Goal: Task Accomplishment & Management: Use online tool/utility

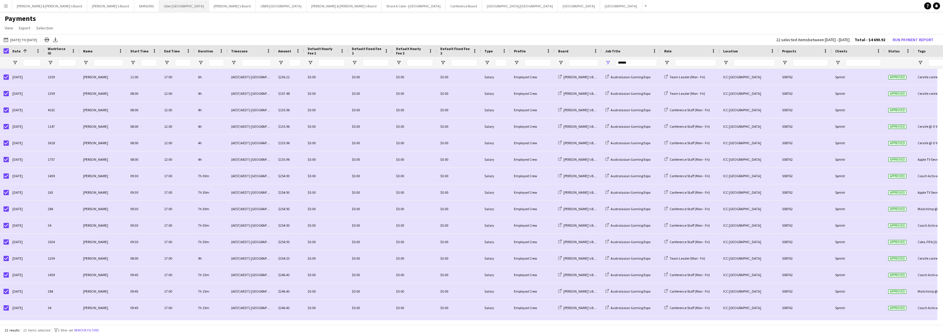
scroll to position [111, 0]
click at [159, 5] on button "Uber Sydney Close" at bounding box center [184, 5] width 50 height 11
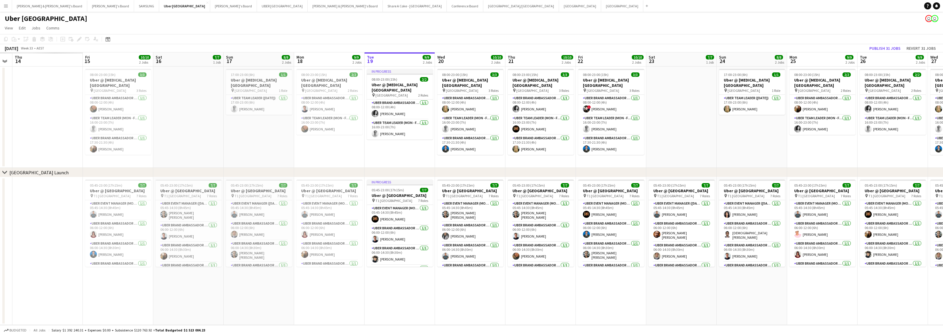
scroll to position [0, 129]
drag, startPoint x: 330, startPoint y: 293, endPoint x: 624, endPoint y: 282, distance: 293.8
click at [624, 282] on app-calendar-viewport "Tue 12 Wed 13 Thu 14 Fri 15 10/10 2 Jobs Sat 16 7/7 1 Job Sun 17 8/8 2 Jobs Mon…" at bounding box center [471, 188] width 943 height 273
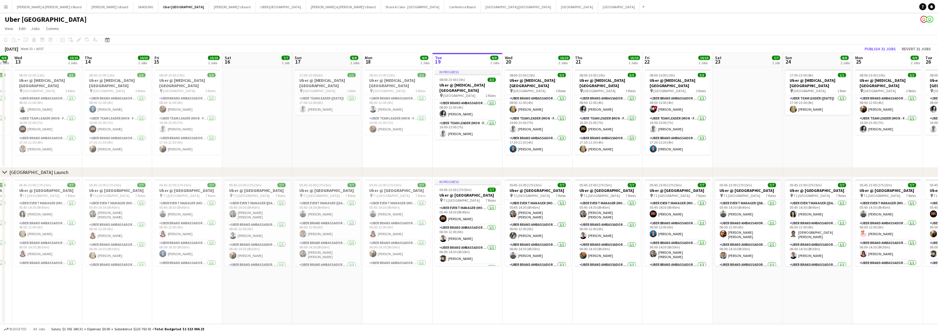
scroll to position [0, 146]
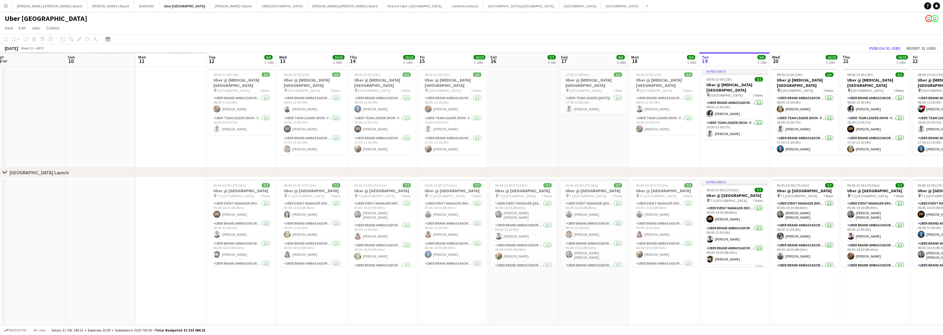
drag, startPoint x: 368, startPoint y: 294, endPoint x: 703, endPoint y: 273, distance: 335.8
click at [703, 273] on app-calendar-viewport "Thu 7 Fri 8 Sat 9 Sun 10 Mon 11 Tue 12 9/9 2 Jobs Wed 13 10/10 2 Jobs Thu 14 10…" at bounding box center [471, 188] width 943 height 273
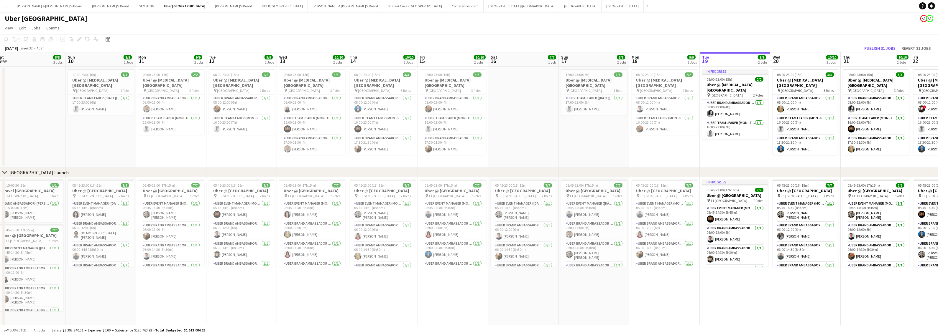
scroll to position [2, 0]
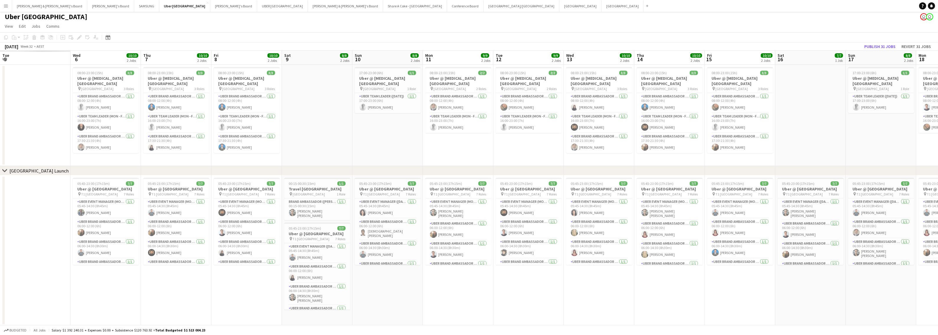
drag, startPoint x: 136, startPoint y: 302, endPoint x: 435, endPoint y: 273, distance: 300.4
click at [435, 273] on app-calendar-viewport "Sun 3 Mon 4 Tue 5 Wed 6 10/10 2 Jobs Thu 7 10/10 2 Jobs Fri 8 10/10 2 Jobs Sat …" at bounding box center [469, 188] width 938 height 275
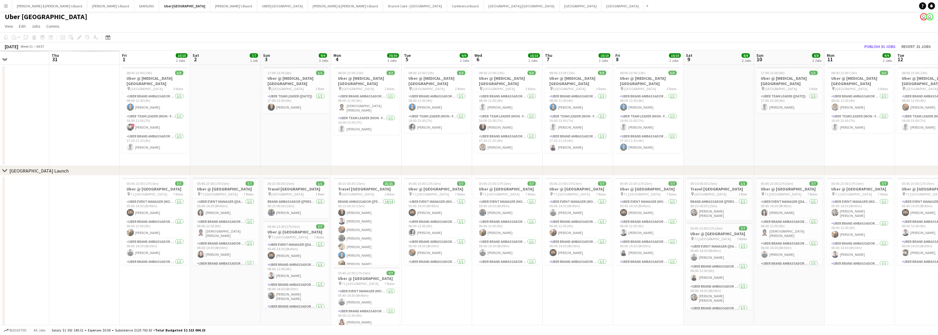
scroll to position [0, 134]
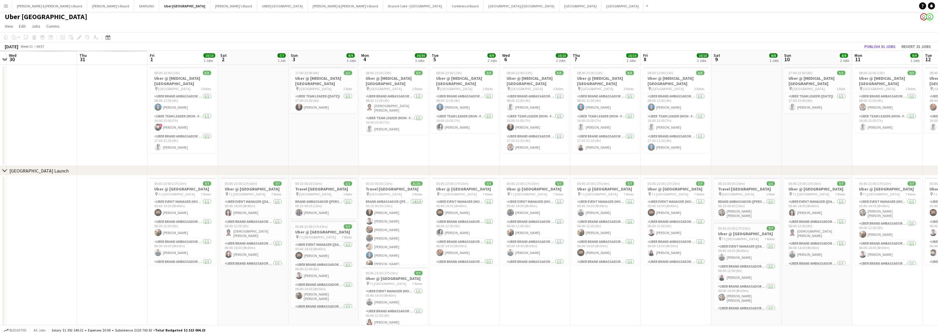
drag, startPoint x: 59, startPoint y: 315, endPoint x: 476, endPoint y: 279, distance: 418.6
click at [476, 279] on app-calendar-viewport "Mon 28 Tue 29 Wed 30 Thu 31 Fri 1 10/10 2 Jobs Sat 2 7/7 1 Job Sun 3 9/9 3 Jobs…" at bounding box center [469, 209] width 938 height 316
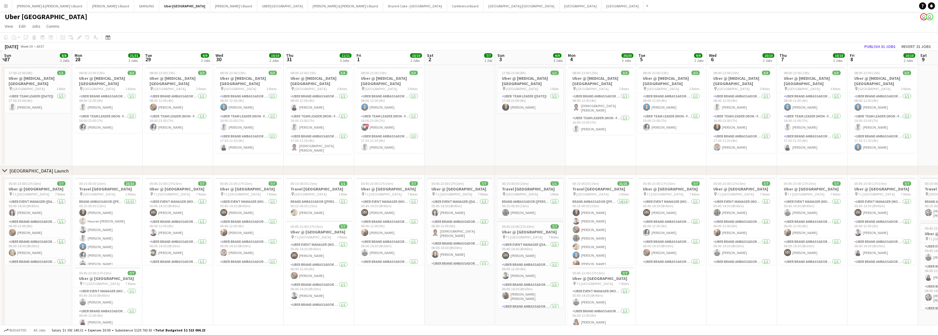
scroll to position [0, 185]
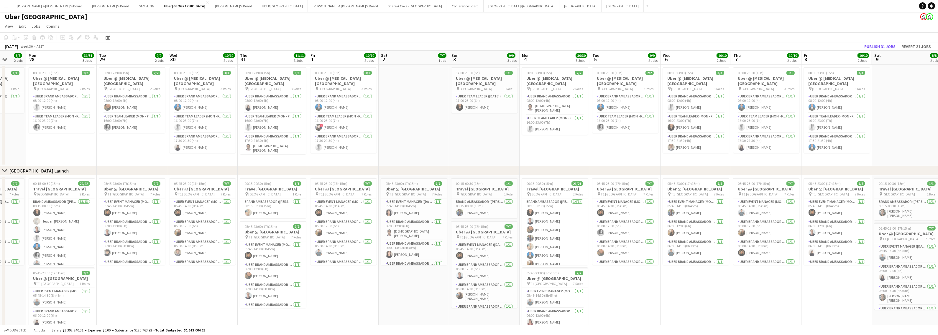
drag, startPoint x: 219, startPoint y: 294, endPoint x: 450, endPoint y: 267, distance: 232.4
click at [450, 267] on app-calendar-viewport "Fri 25 Sat 26 Sun 27 8/8 2 Jobs Mon 28 31/31 3 Jobs Tue 29 9/9 2 Jobs Wed 30 10…" at bounding box center [469, 209] width 938 height 316
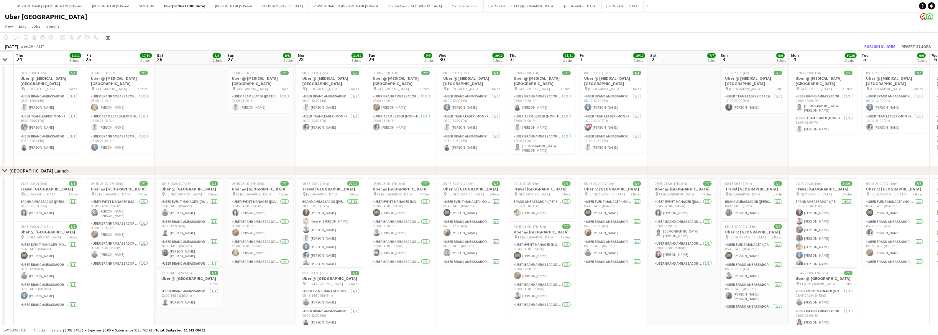
scroll to position [0, 156]
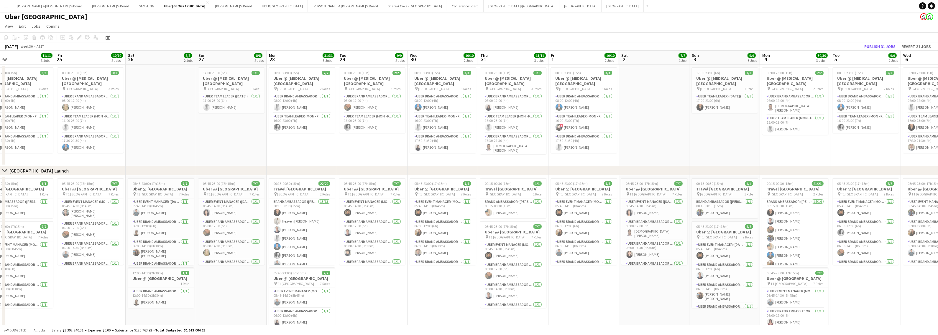
drag, startPoint x: 217, startPoint y: 295, endPoint x: 458, endPoint y: 271, distance: 241.7
click at [458, 271] on app-calendar-viewport "Tue 22 Wed 23 Thu 24 11/11 3 Jobs Fri 25 10/10 2 Jobs Sat 26 8/8 2 Jobs Sun 27 …" at bounding box center [469, 209] width 938 height 316
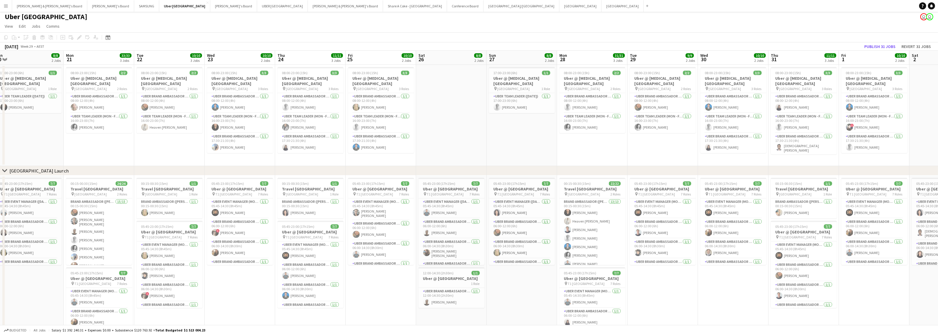
drag, startPoint x: 282, startPoint y: 289, endPoint x: 504, endPoint y: 268, distance: 223.2
click at [504, 268] on app-calendar-viewport "Fri 18 Sat 19 7/7 1 Job Sun 20 8/8 2 Jobs Mon 21 33/33 3 Jobs Tue 22 10/10 3 Jo…" at bounding box center [469, 209] width 938 height 316
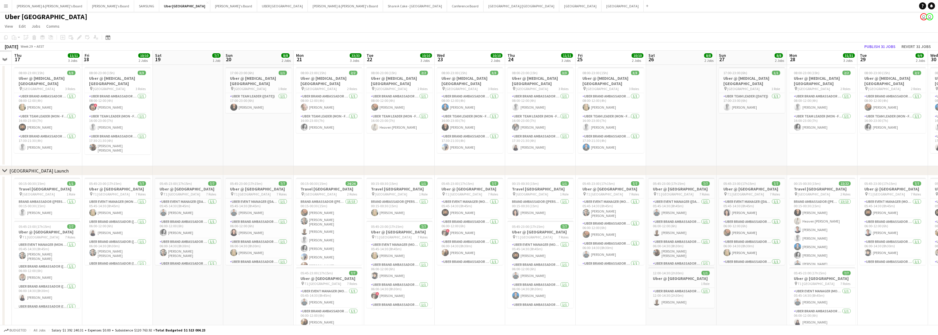
scroll to position [0, 183]
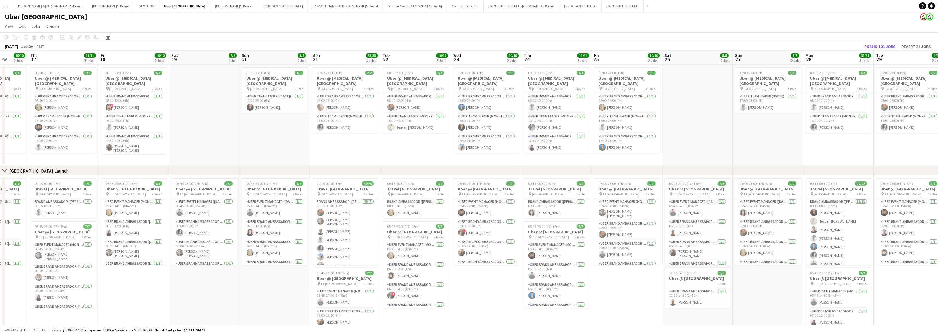
drag, startPoint x: 235, startPoint y: 304, endPoint x: 478, endPoint y: 279, distance: 244.7
click at [478, 279] on app-calendar-viewport "Mon 14 Tue 15 10/10 3 Jobs Wed 16 10/10 2 Jobs Thu 17 11/11 3 Jobs Fri 18 10/10…" at bounding box center [469, 209] width 938 height 316
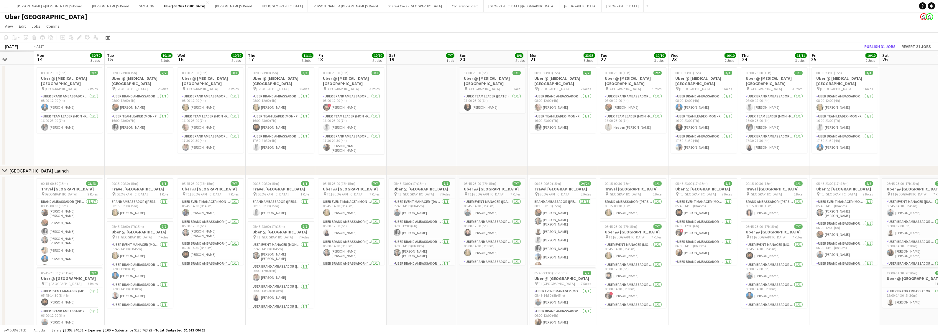
scroll to position [0, 151]
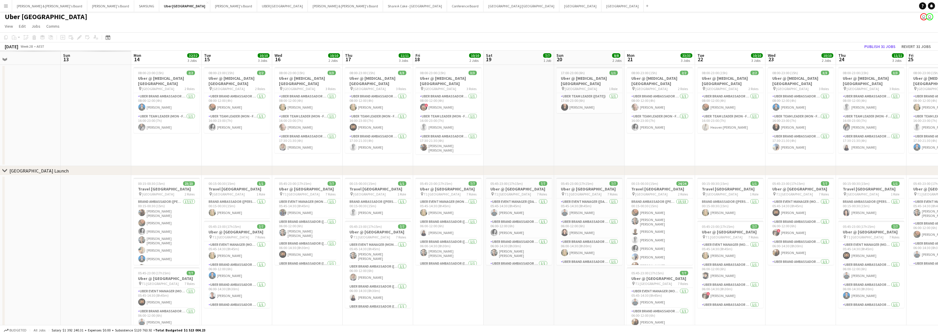
drag, startPoint x: 209, startPoint y: 299, endPoint x: 524, endPoint y: 276, distance: 315.4
click at [524, 276] on app-calendar-viewport "Thu 10 Fri 11 Sat 12 Sun 13 Mon 14 32/32 3 Jobs Tue 15 10/10 3 Jobs Wed 16 10/1…" at bounding box center [469, 209] width 938 height 316
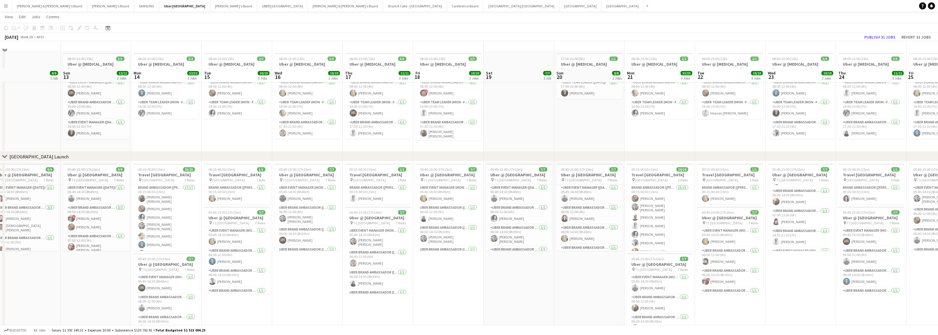
scroll to position [0, 0]
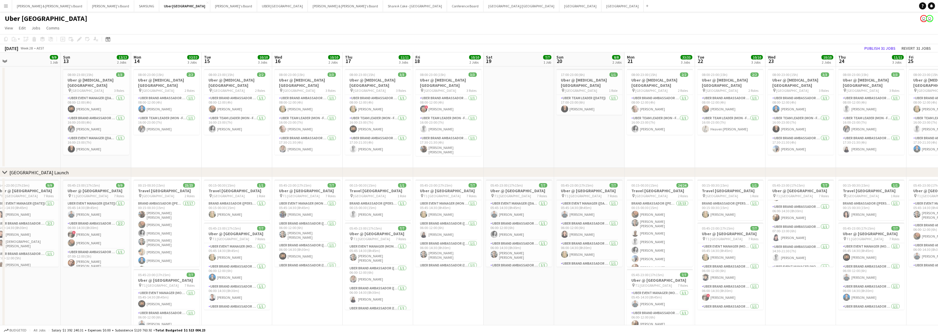
click at [10, 8] on button "Menu" at bounding box center [6, 6] width 12 height 12
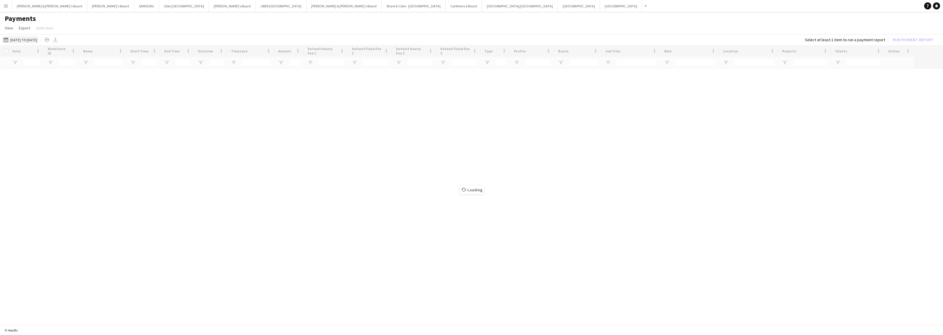
click at [34, 39] on button "01-08-2025 to 19-08-2025 01-08-2025 to 19-08-2025" at bounding box center [20, 39] width 36 height 7
click at [74, 61] on span "Previous month" at bounding box center [73, 63] width 12 height 12
type input "******"
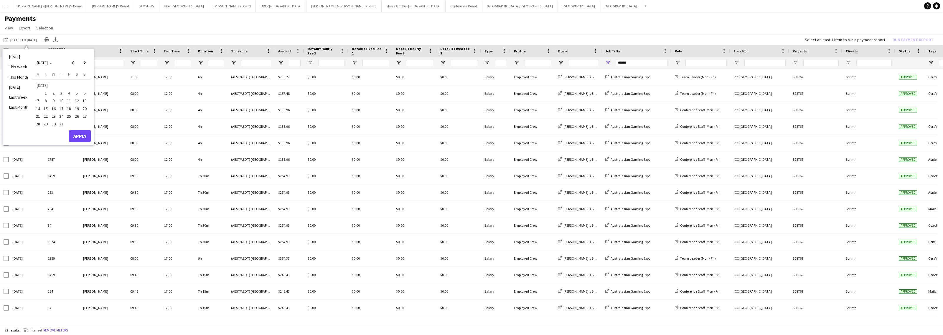
click at [46, 92] on span "1" at bounding box center [45, 93] width 7 height 7
click at [61, 125] on span "31" at bounding box center [61, 124] width 7 height 7
click at [78, 135] on button "Apply" at bounding box center [80, 136] width 22 height 12
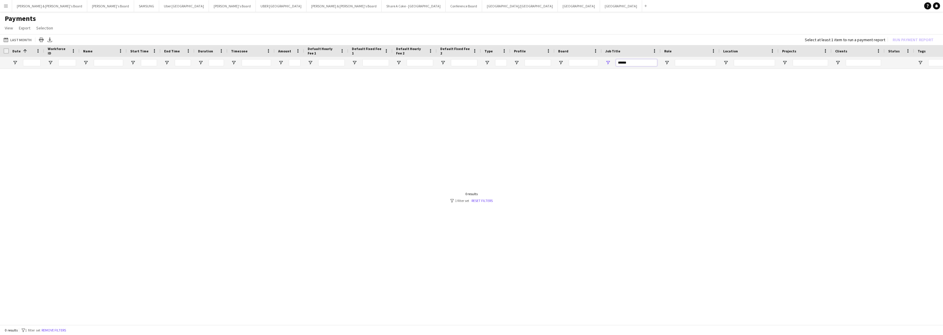
drag, startPoint x: 640, startPoint y: 64, endPoint x: 597, endPoint y: 68, distance: 43.2
click at [597, 68] on div at bounding box center [492, 63] width 985 height 12
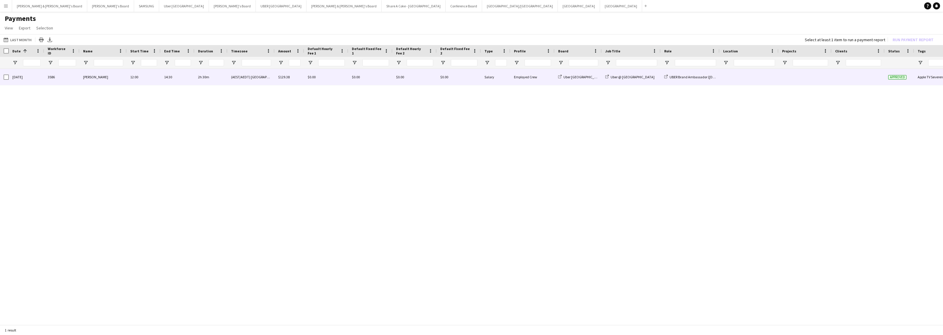
click at [90, 77] on span "[PERSON_NAME]" at bounding box center [95, 77] width 25 height 4
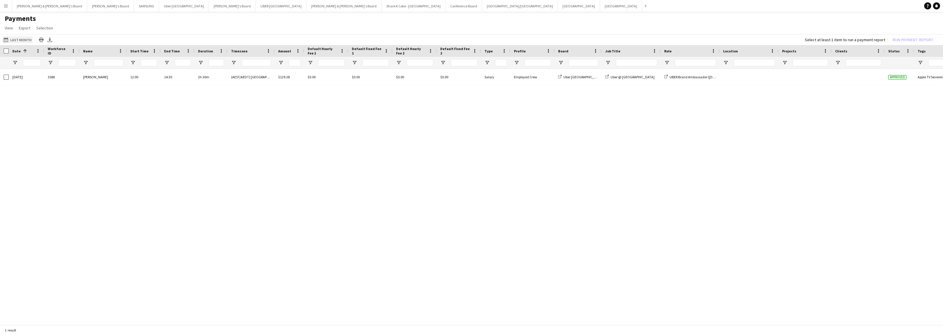
click at [19, 40] on button "01-08-2025 to 19-08-2025 Last Month" at bounding box center [17, 39] width 30 height 7
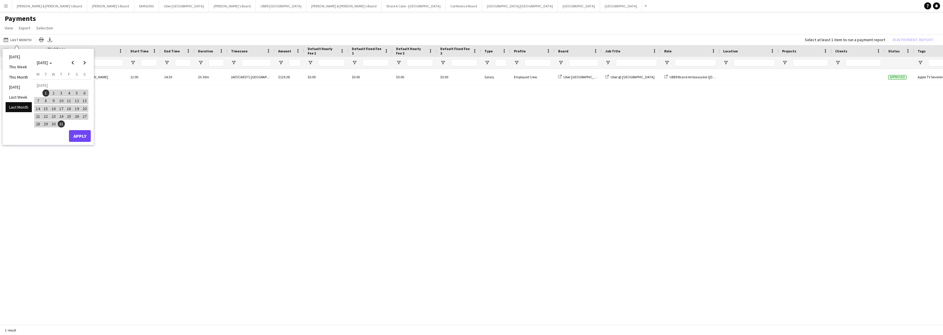
click at [77, 115] on span "26" at bounding box center [76, 116] width 7 height 7
click at [80, 133] on button "Apply" at bounding box center [80, 136] width 22 height 12
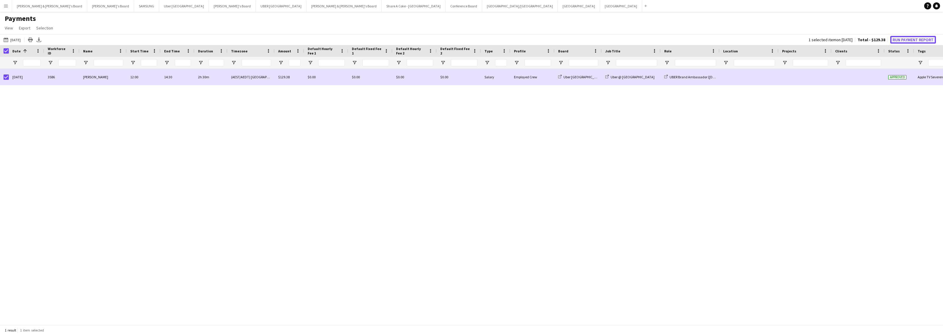
click at [910, 39] on button "Run Payment Report" at bounding box center [914, 40] width 46 height 8
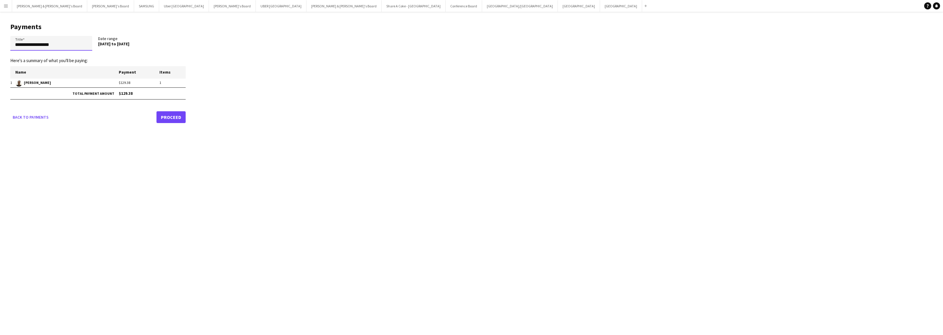
click at [16, 44] on input "**********" at bounding box center [51, 43] width 82 height 15
type input "**********"
click at [175, 115] on link "Proceed" at bounding box center [171, 117] width 29 height 12
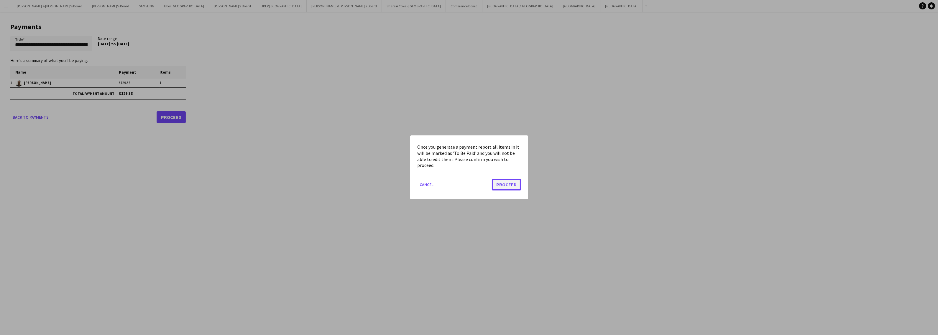
click at [501, 182] on button "Proceed" at bounding box center [506, 185] width 29 height 12
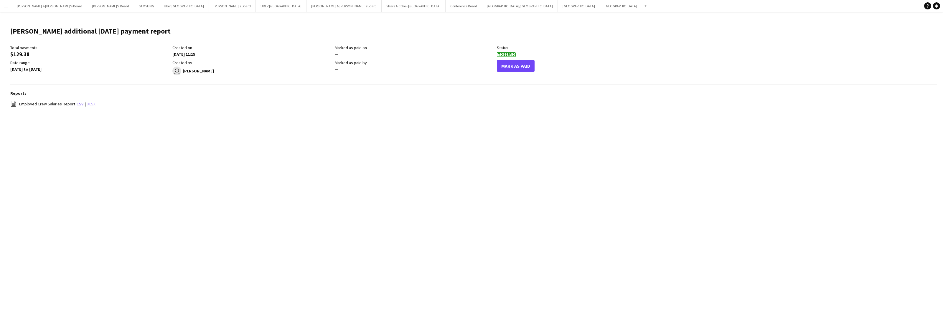
click at [88, 104] on link "xlsx" at bounding box center [91, 103] width 8 height 5
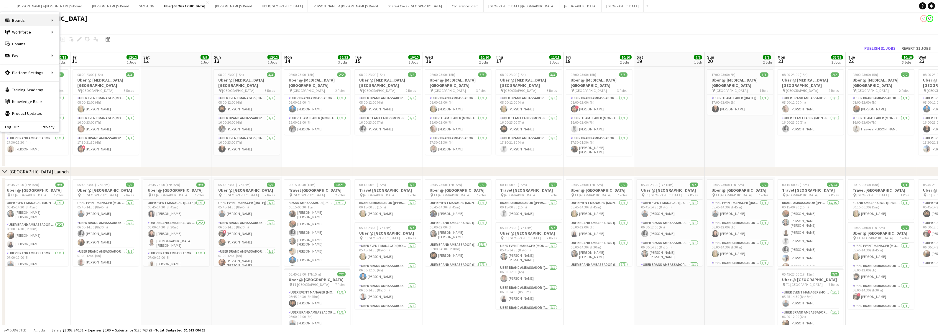
scroll to position [0, 151]
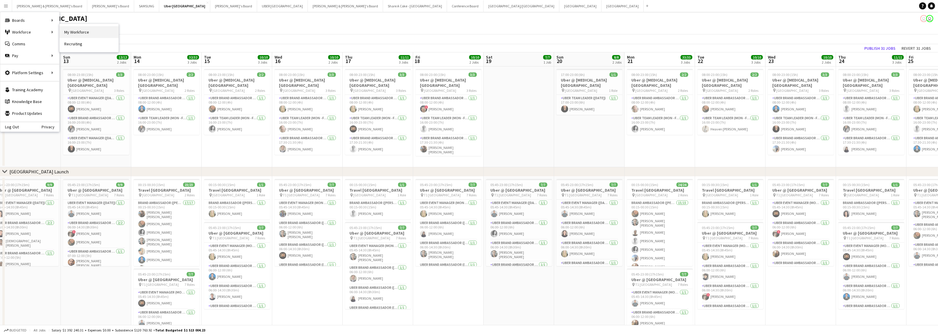
click at [78, 32] on link "My Workforce" at bounding box center [89, 32] width 59 height 12
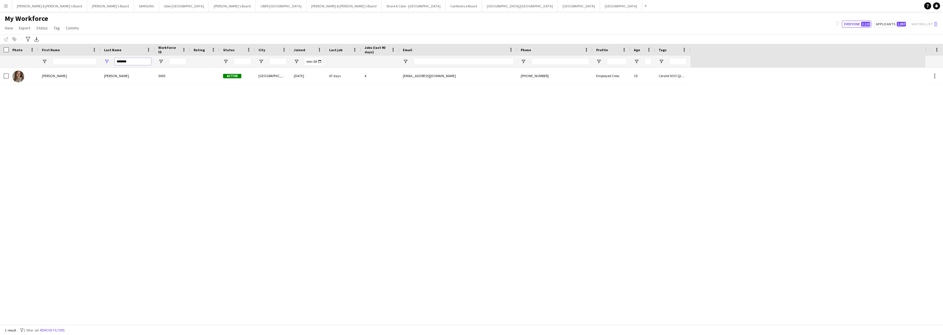
drag, startPoint x: 134, startPoint y: 62, endPoint x: 96, endPoint y: 64, distance: 37.8
click at [96, 64] on div "*******" at bounding box center [345, 62] width 691 height 12
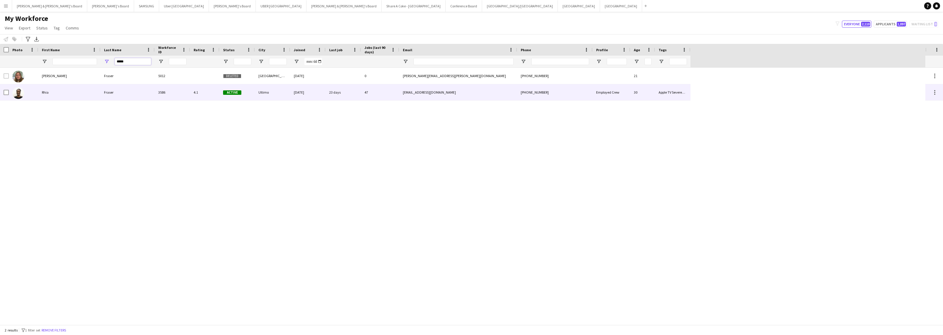
type input "*****"
click at [59, 92] on div "Rhia" at bounding box center [69, 92] width 62 height 16
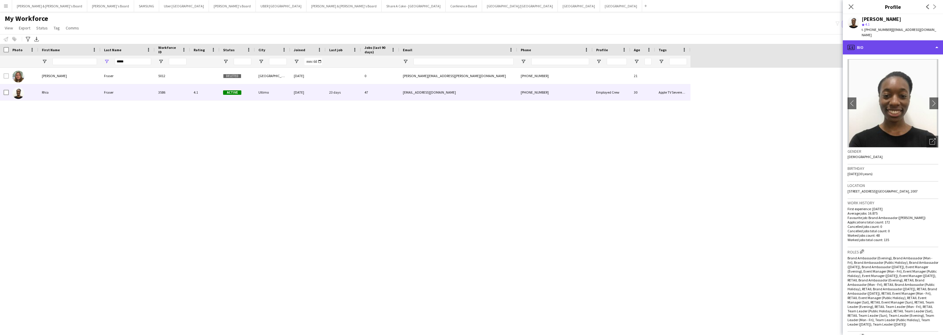
click at [893, 43] on div "profile Bio" at bounding box center [893, 47] width 100 height 14
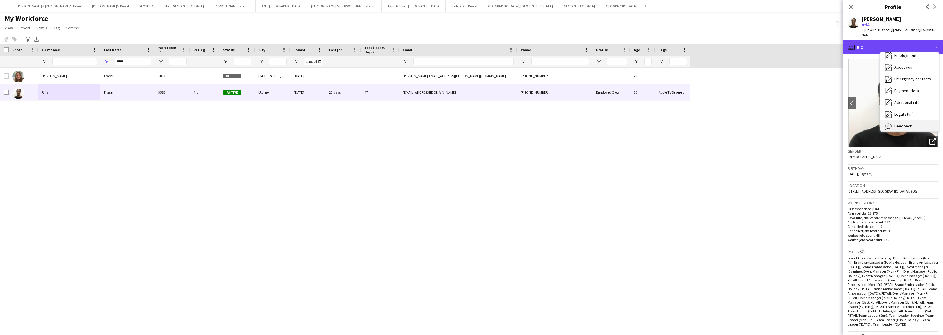
scroll to position [43, 0]
click at [907, 85] on span "Additional info" at bounding box center [907, 87] width 25 height 5
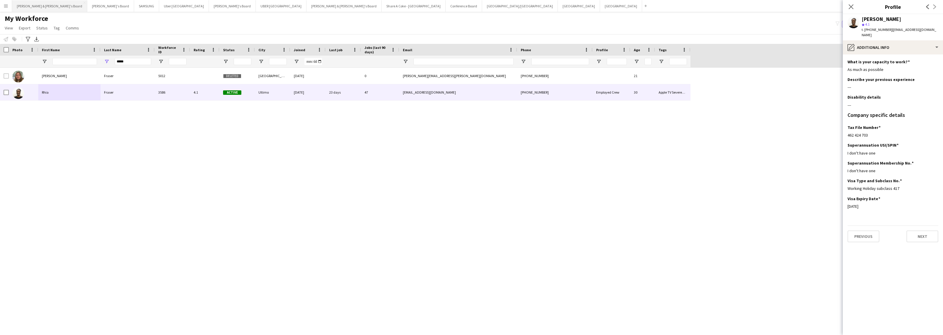
click at [36, 8] on button "[PERSON_NAME] & [PERSON_NAME]'s Board Close" at bounding box center [49, 5] width 75 height 11
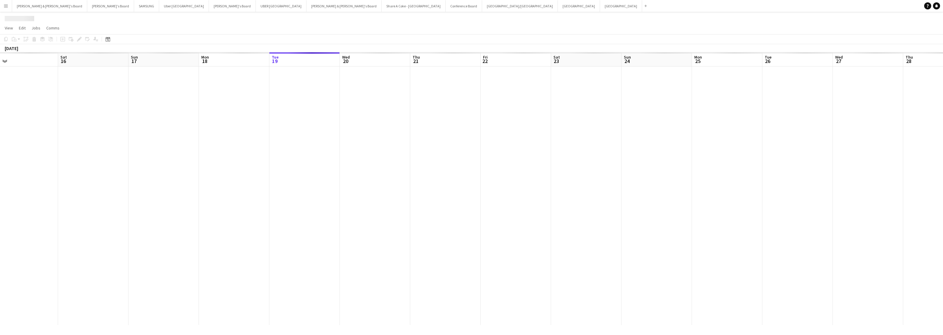
drag, startPoint x: 122, startPoint y: 185, endPoint x: 815, endPoint y: 171, distance: 693.2
click at [815, 171] on app-calendar-viewport "Wed 13 Thu 14 Fri 15 Sat 16 Sun 17 Mon 18 Tue 19 Wed 20 Thu 21 Fri 22 Sat 23 Su…" at bounding box center [471, 188] width 943 height 273
drag, startPoint x: 127, startPoint y: 230, endPoint x: 680, endPoint y: 215, distance: 553.3
click at [680, 215] on app-calendar-viewport "Tue 29 Wed 30 Thu 31 Fri 1 Sat 2 Sun 3 Mon 4 Tue 5 Wed 6 Thu 7 Fri 8 Sat 9 Sun …" at bounding box center [471, 188] width 943 height 273
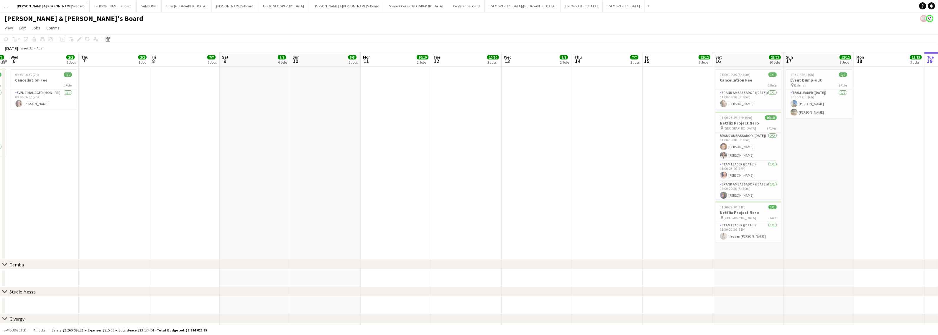
drag, startPoint x: 800, startPoint y: 207, endPoint x: 431, endPoint y: 228, distance: 368.8
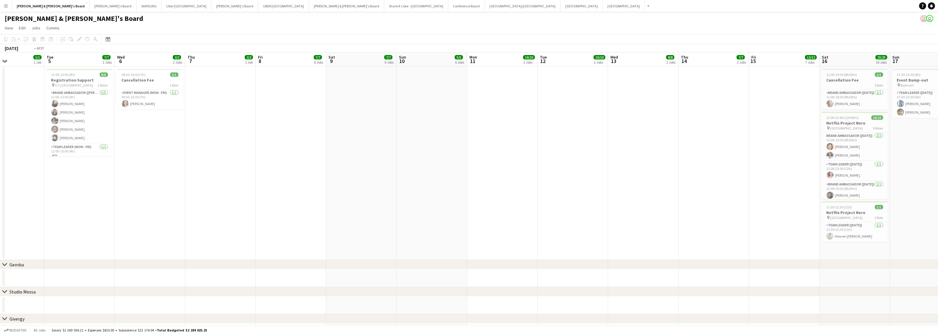
scroll to position [0, 126]
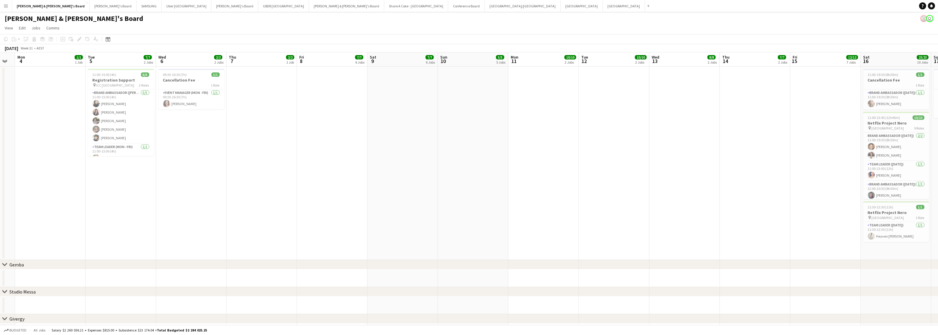
drag, startPoint x: 492, startPoint y: 226, endPoint x: 616, endPoint y: 224, distance: 123.2
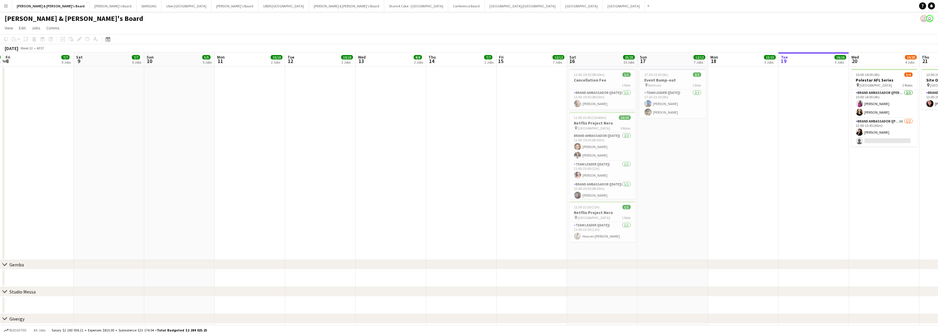
scroll to position [0, 233]
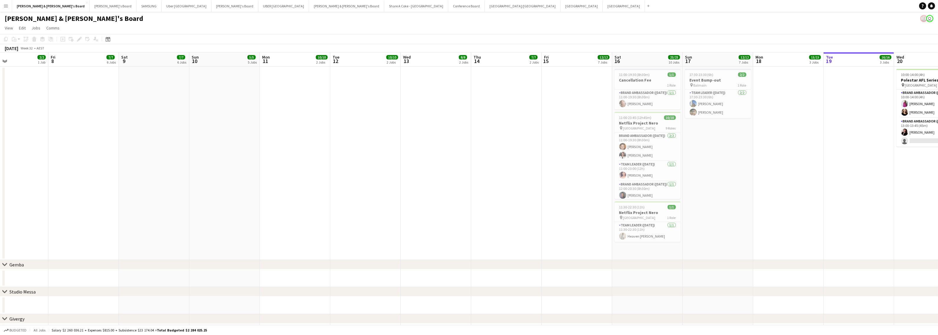
drag, startPoint x: 667, startPoint y: 215, endPoint x: 419, endPoint y: 225, distance: 248.7
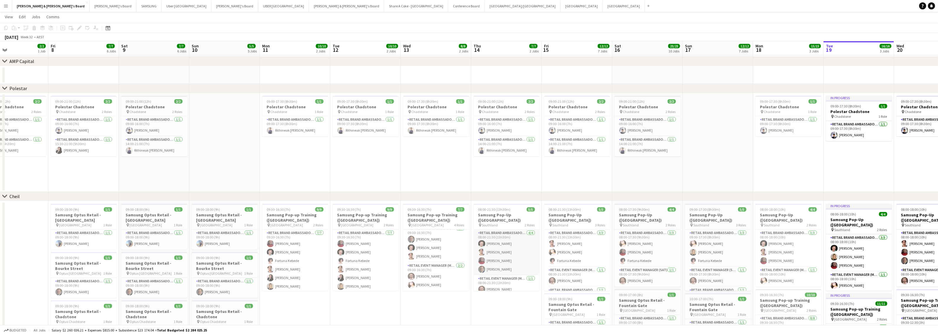
scroll to position [4, 0]
